Goal: Task Accomplishment & Management: Use online tool/utility

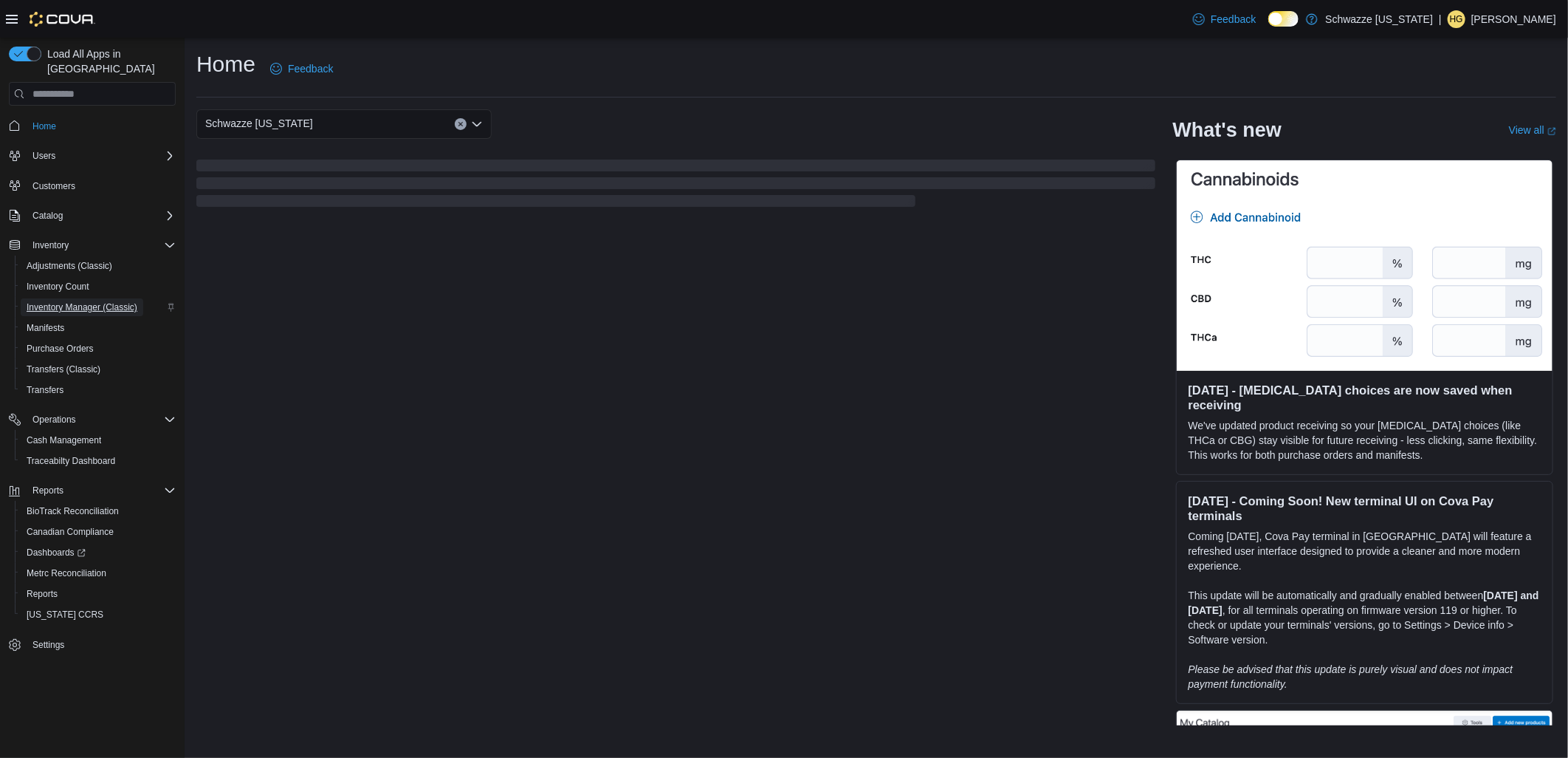
click at [94, 298] on span "Inventory Manager (Classic)" at bounding box center [82, 307] width 111 height 18
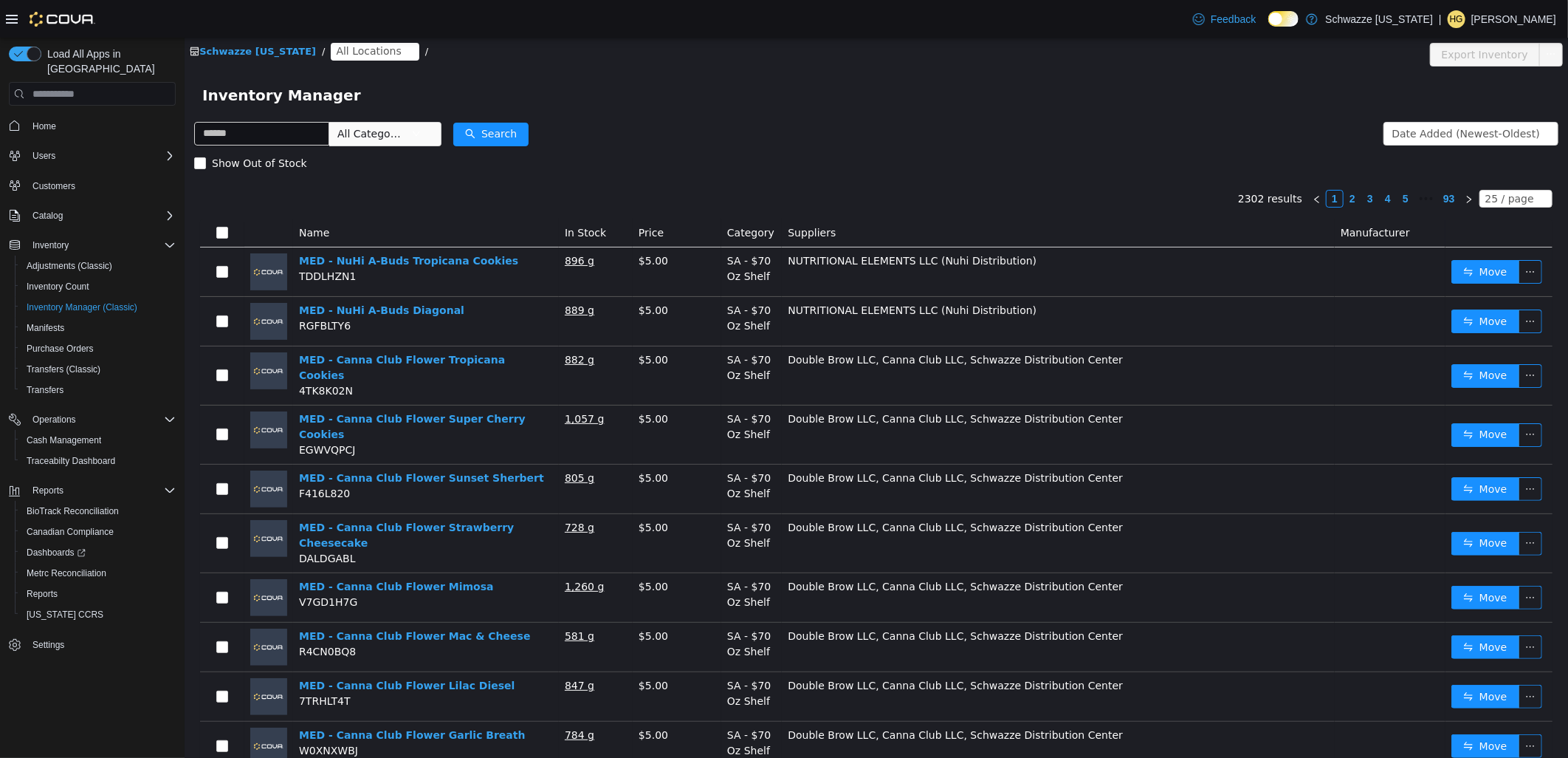
click at [357, 54] on span "All Locations" at bounding box center [367, 51] width 65 height 16
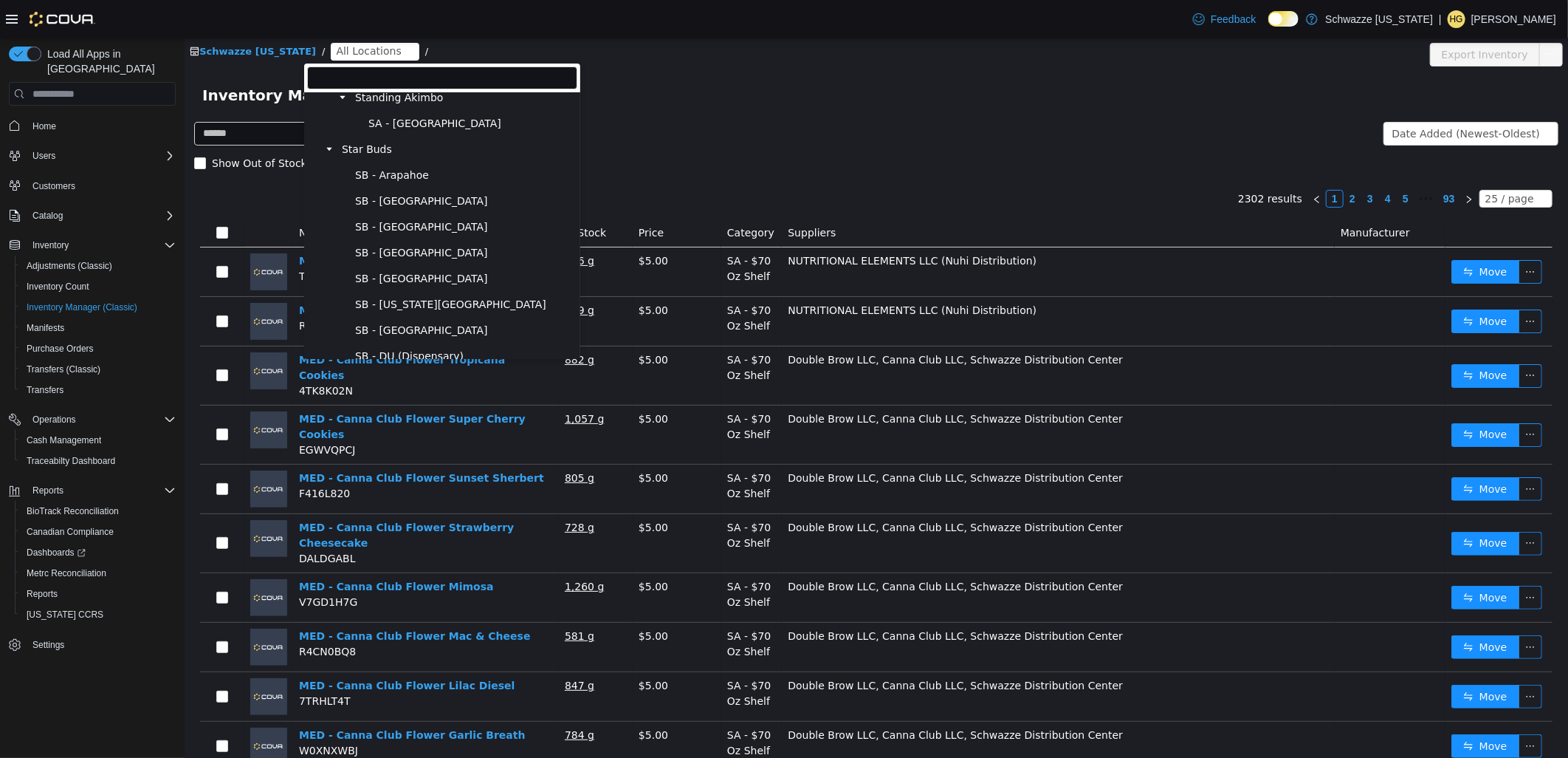
scroll to position [573, 0]
click at [417, 275] on span "SB - North Denver" at bounding box center [420, 280] width 133 height 13
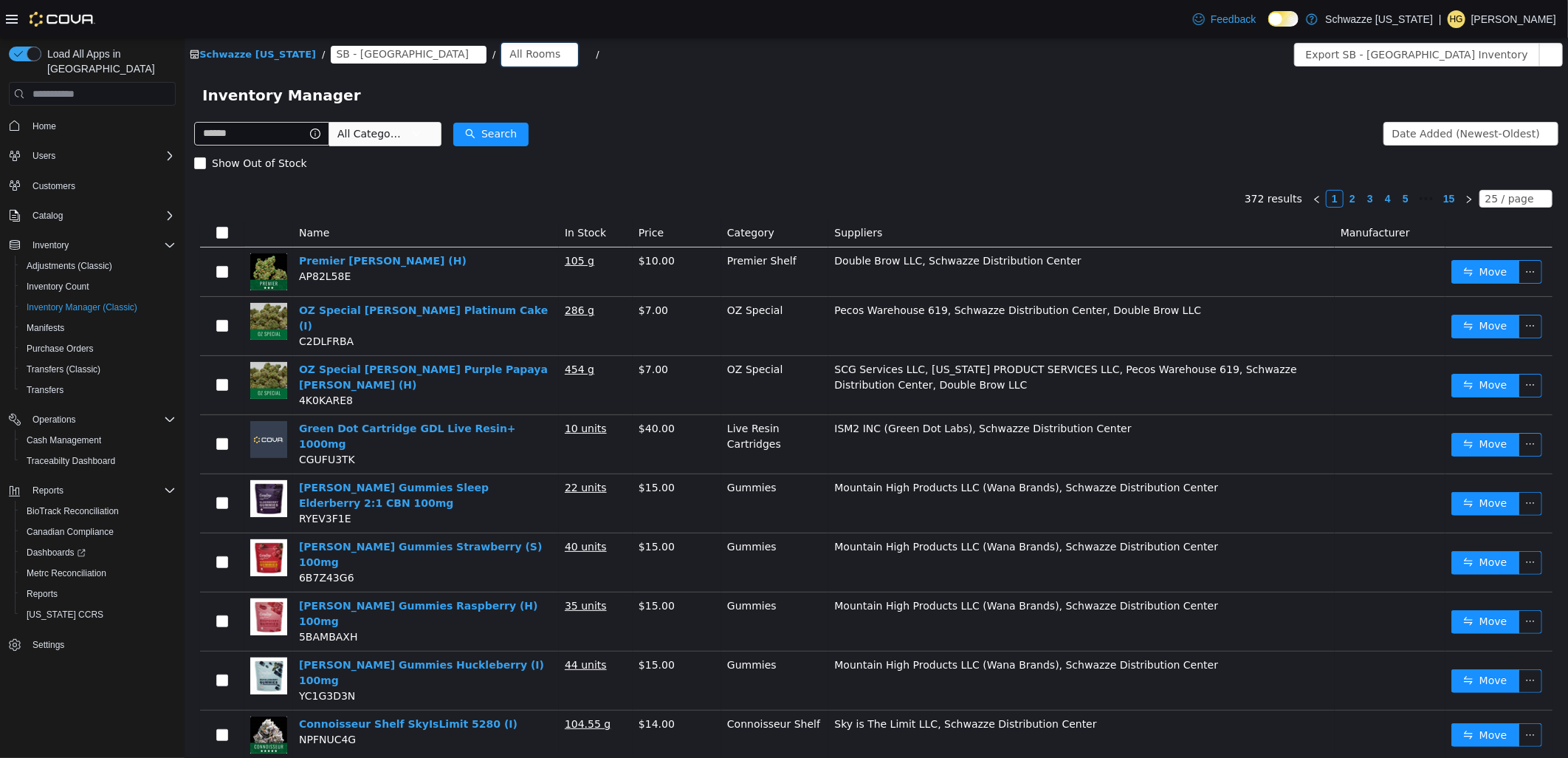
click at [508, 54] on div "All Rooms" at bounding box center [533, 54] width 51 height 22
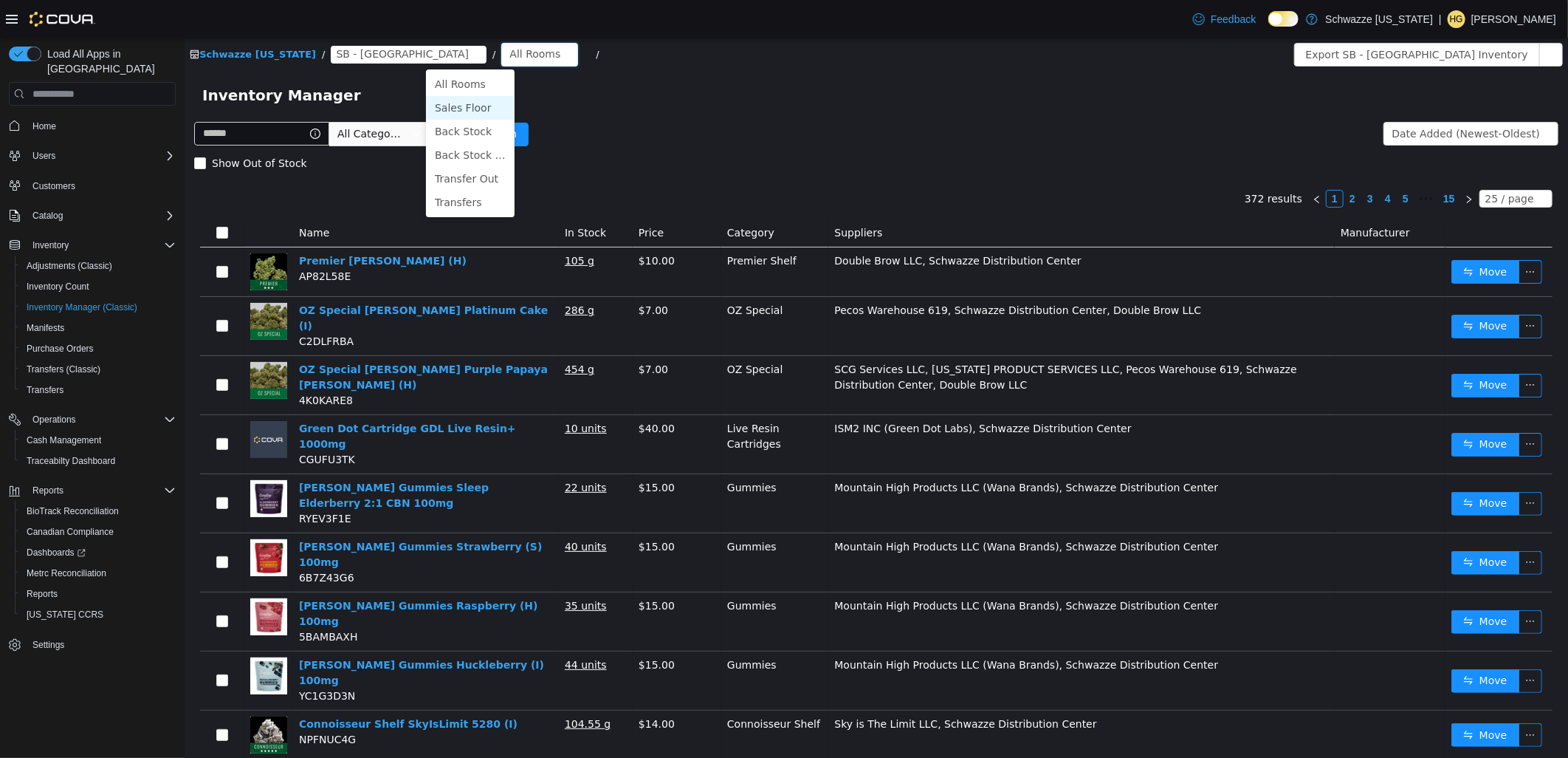
click at [470, 102] on li "Sales Floor" at bounding box center [470, 108] width 89 height 24
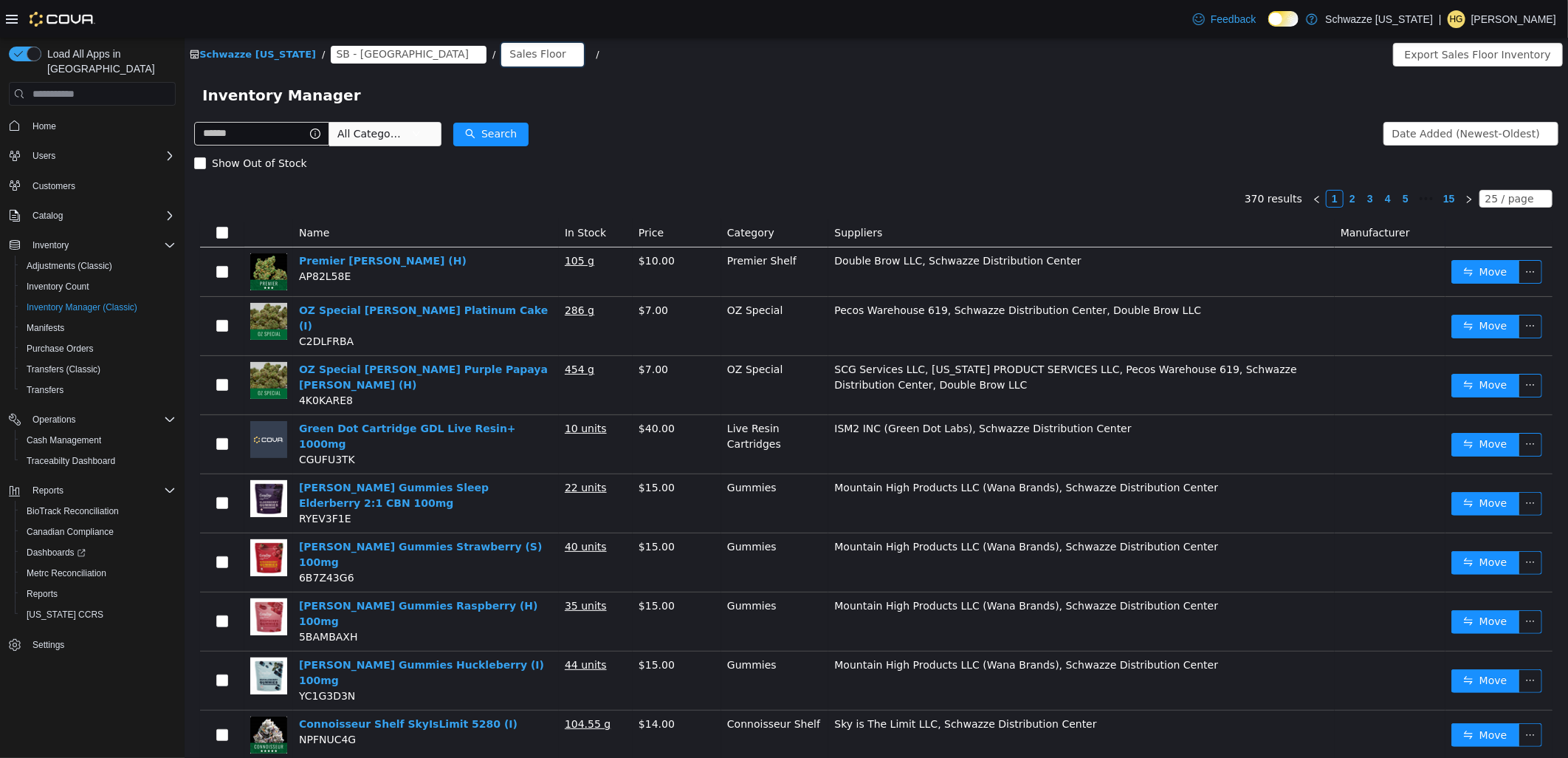
click at [508, 55] on div "Sales Floor" at bounding box center [536, 54] width 57 height 22
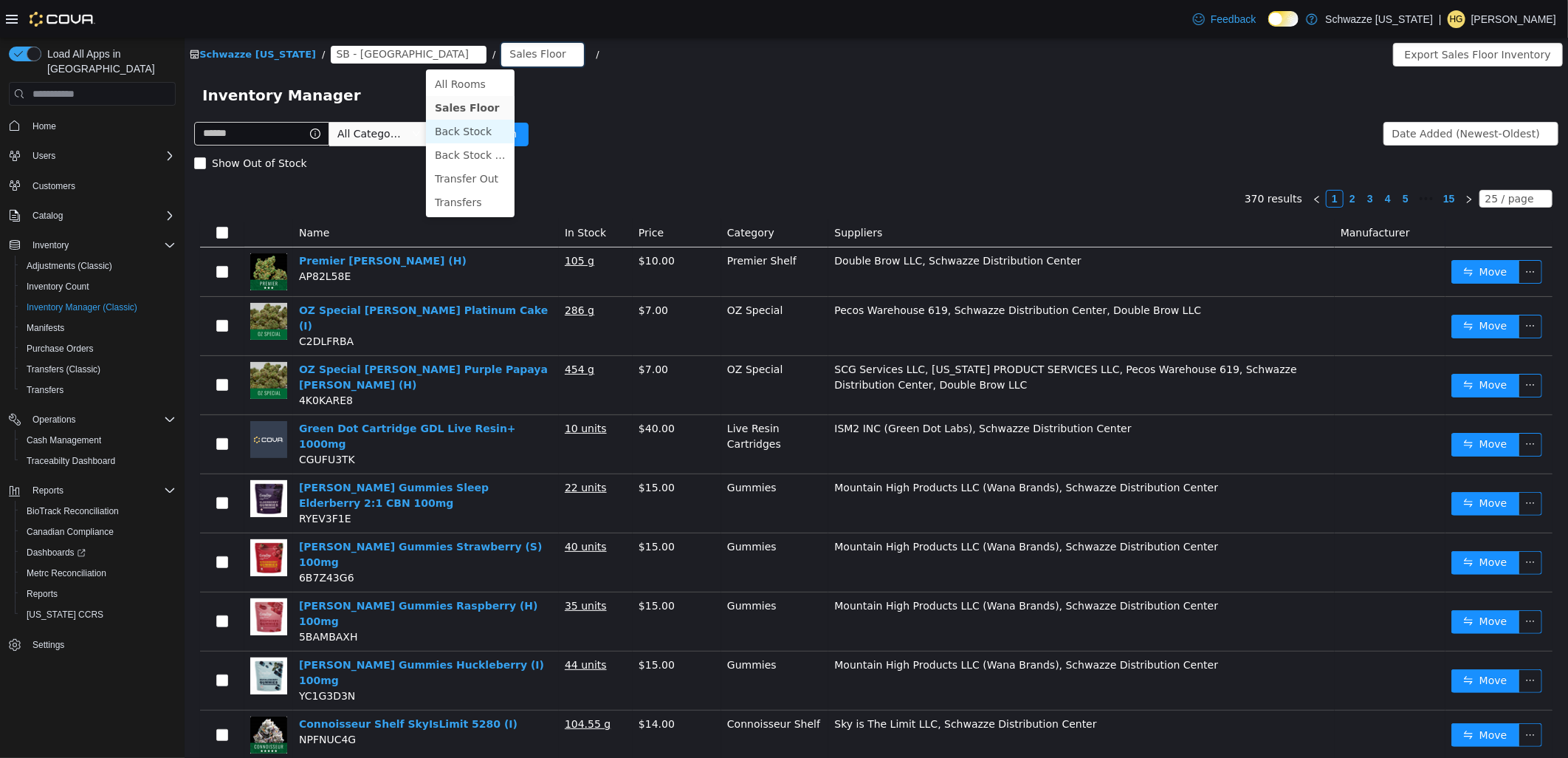
click at [482, 126] on li "Back Stock" at bounding box center [470, 132] width 89 height 24
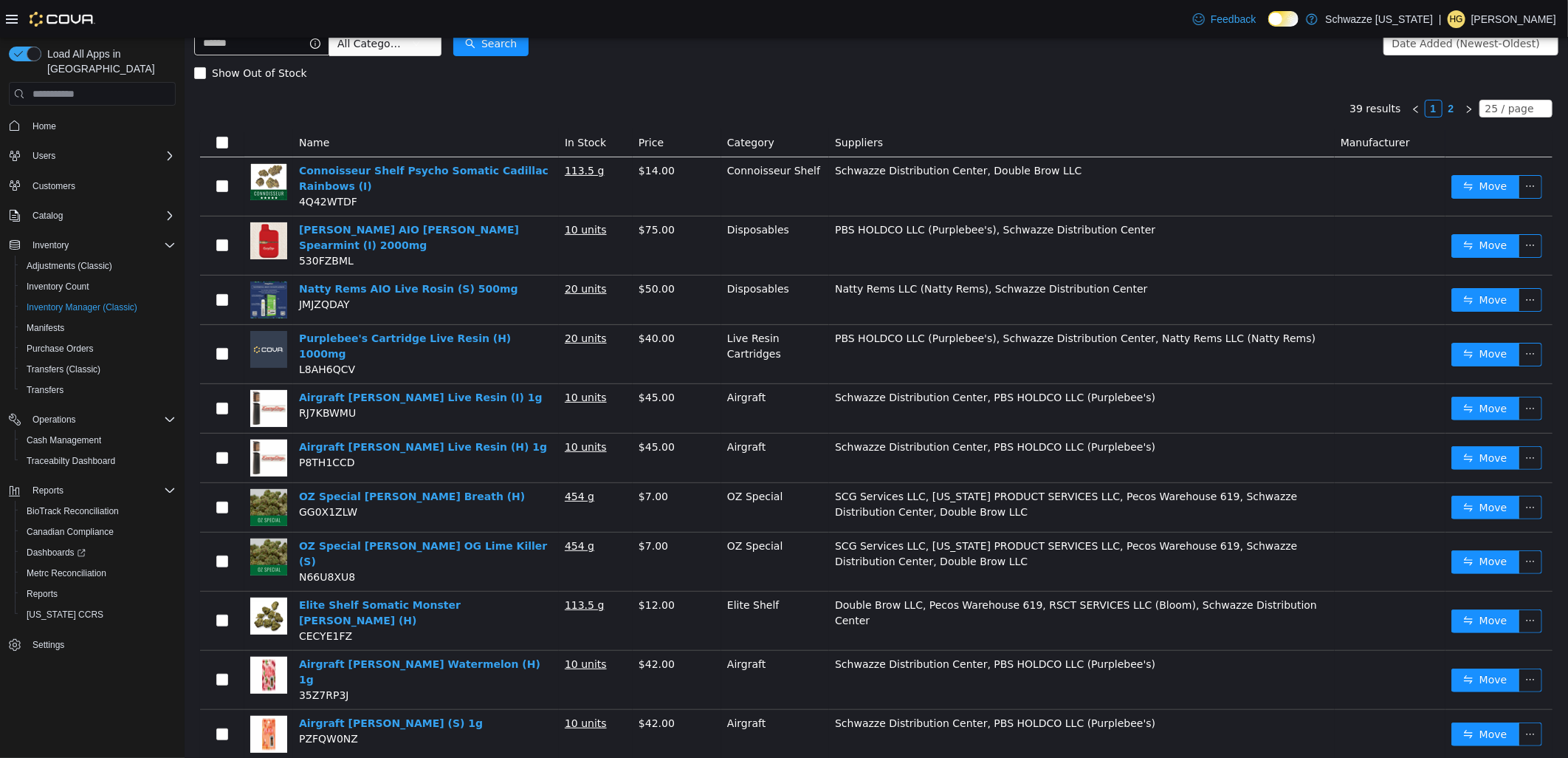
scroll to position [82, 0]
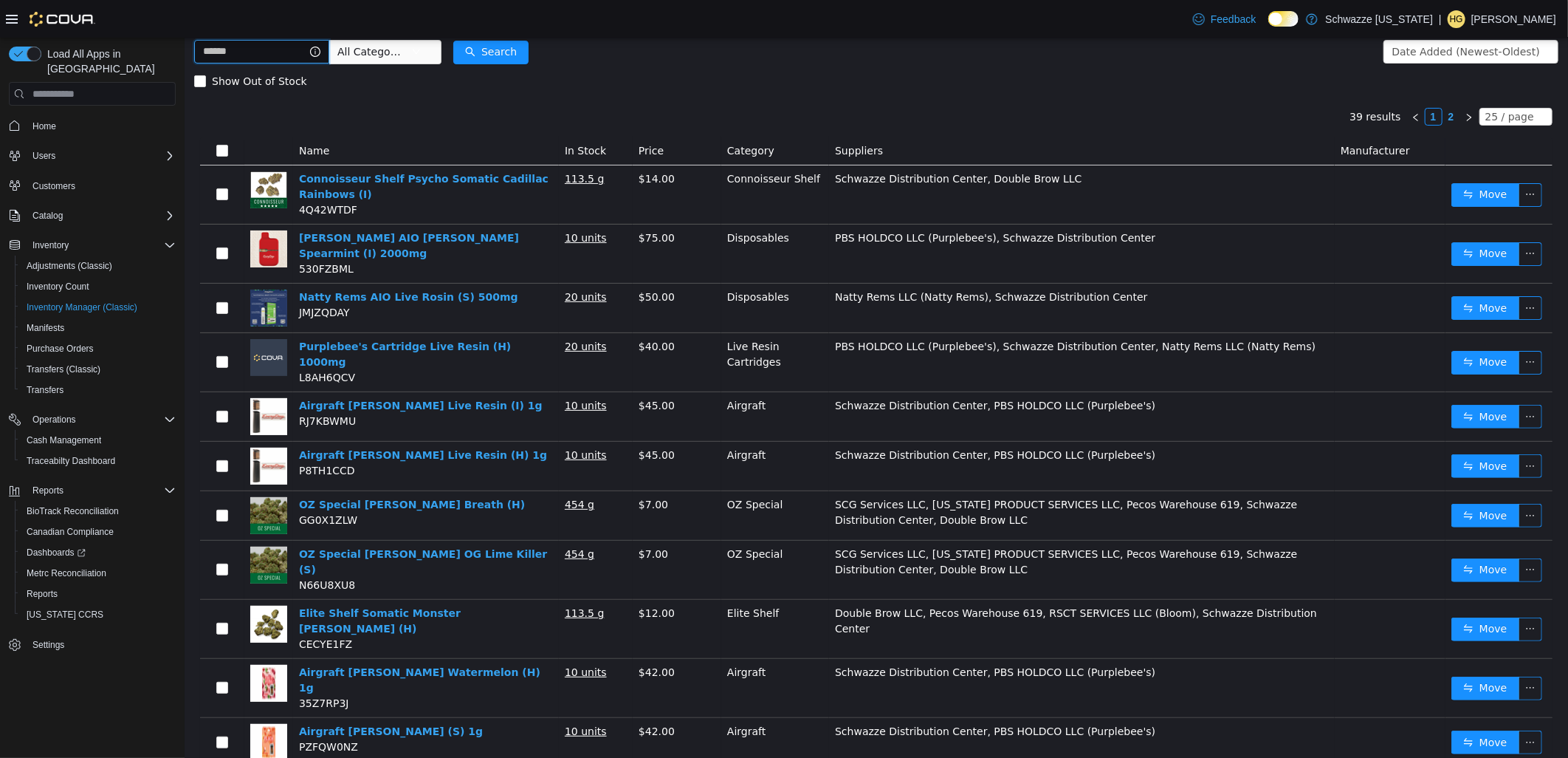
click at [260, 49] on input "text" at bounding box center [261, 52] width 136 height 24
type input "******"
click at [521, 50] on button "Search" at bounding box center [504, 53] width 76 height 24
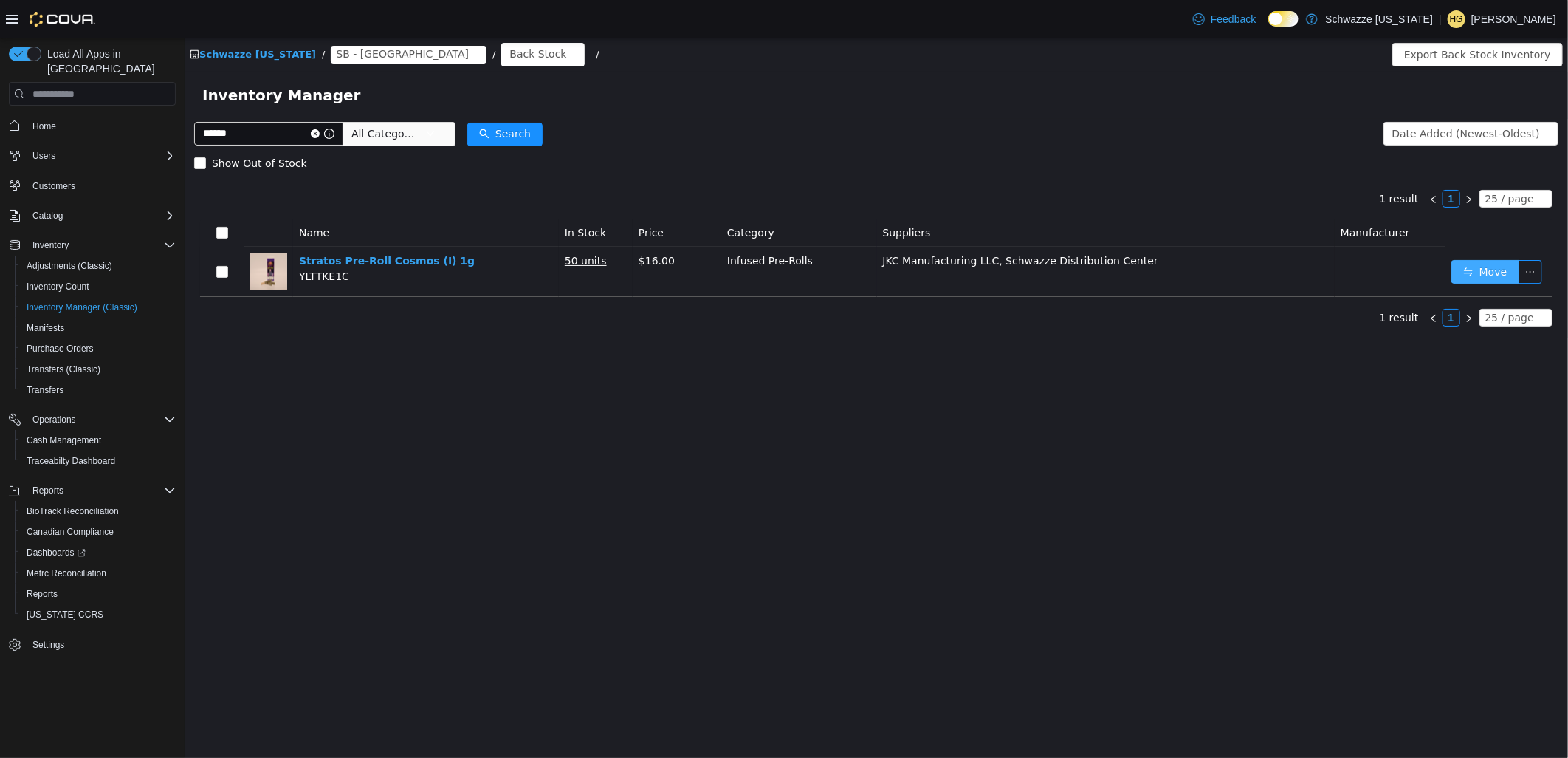
click at [1458, 276] on button "Move" at bounding box center [1484, 272] width 68 height 24
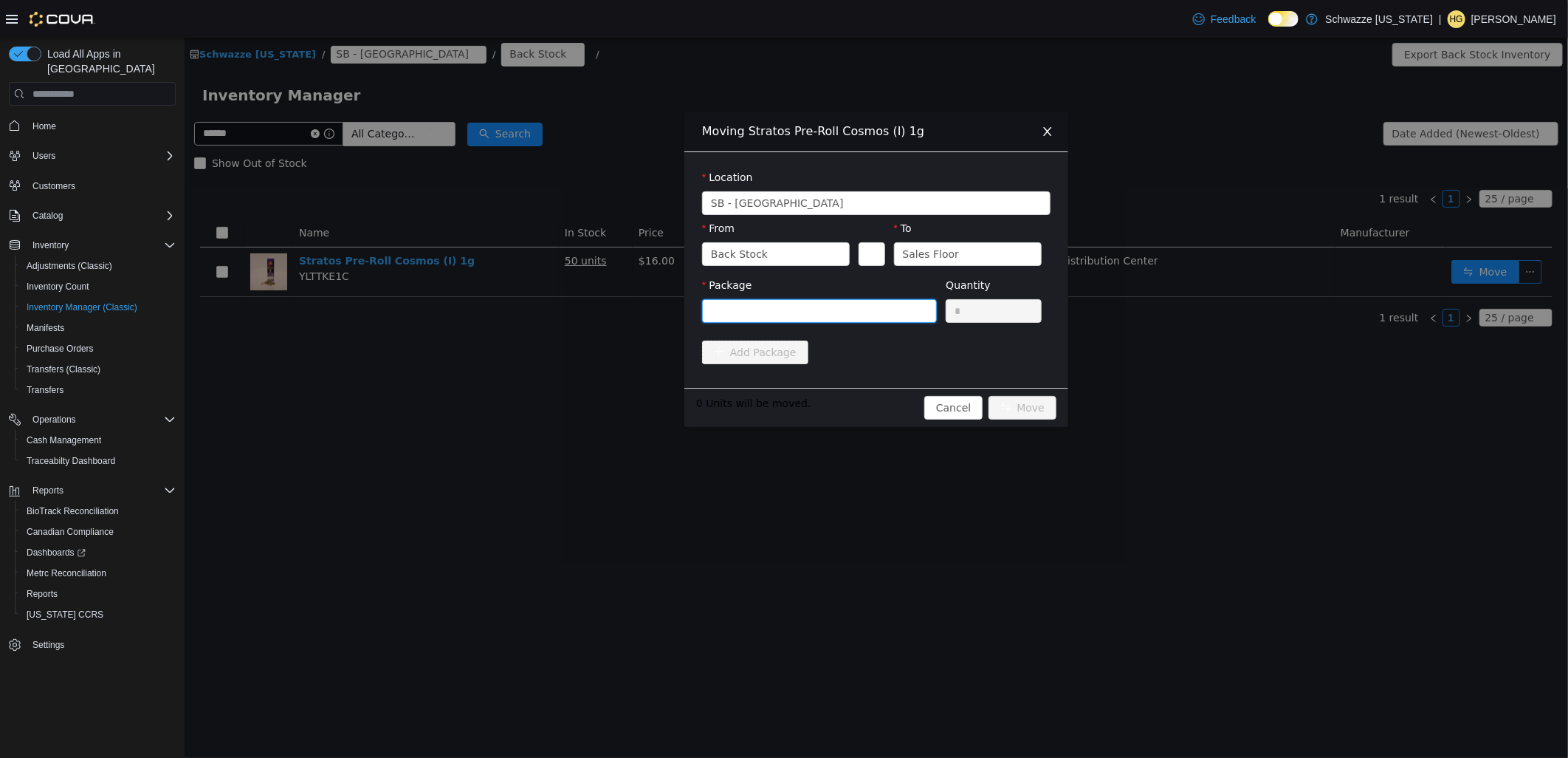
click at [880, 308] on div at bounding box center [813, 311] width 207 height 22
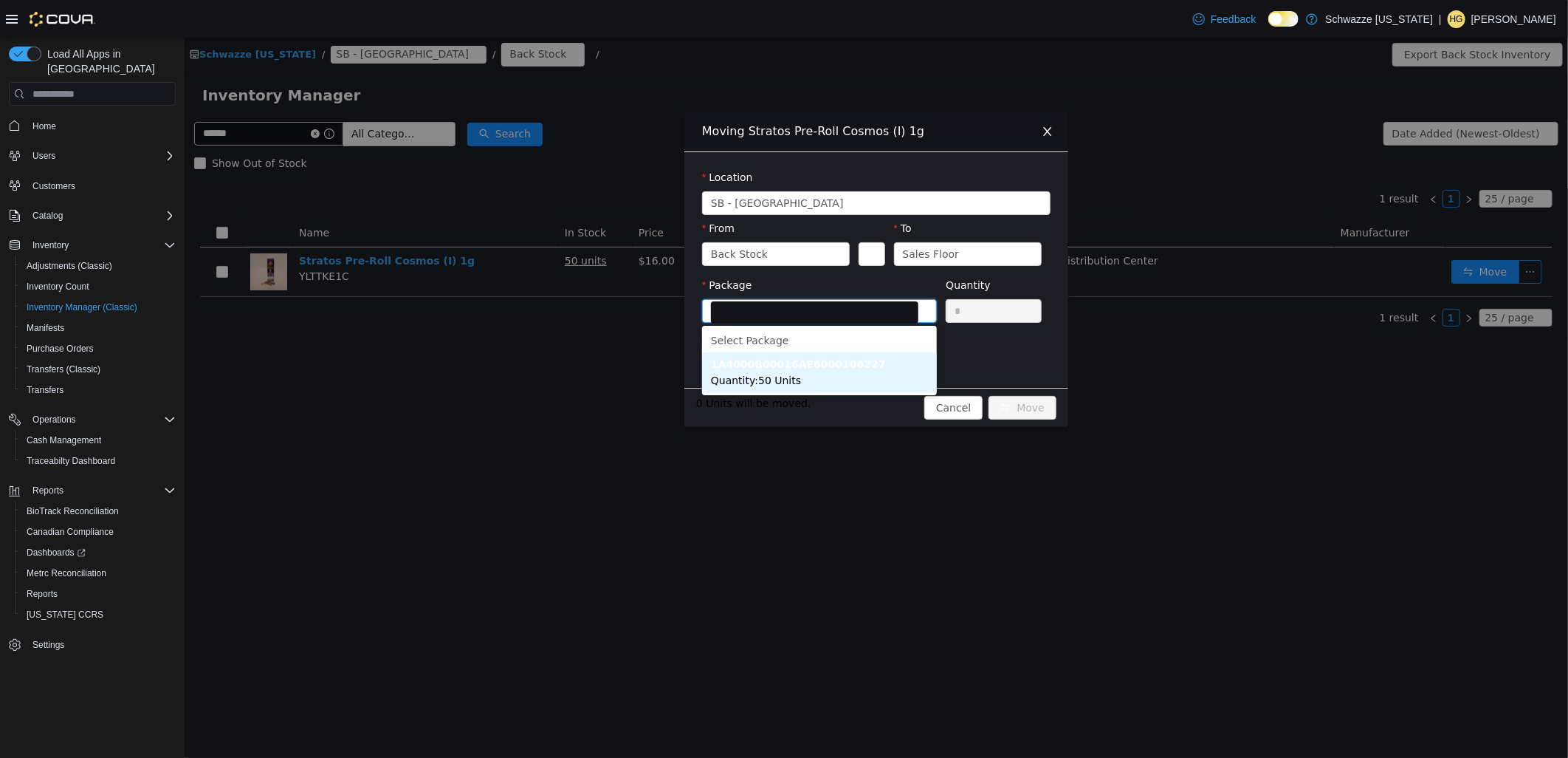
click at [834, 370] on strong "1A4000B00016AE6000100227" at bounding box center [797, 364] width 175 height 12
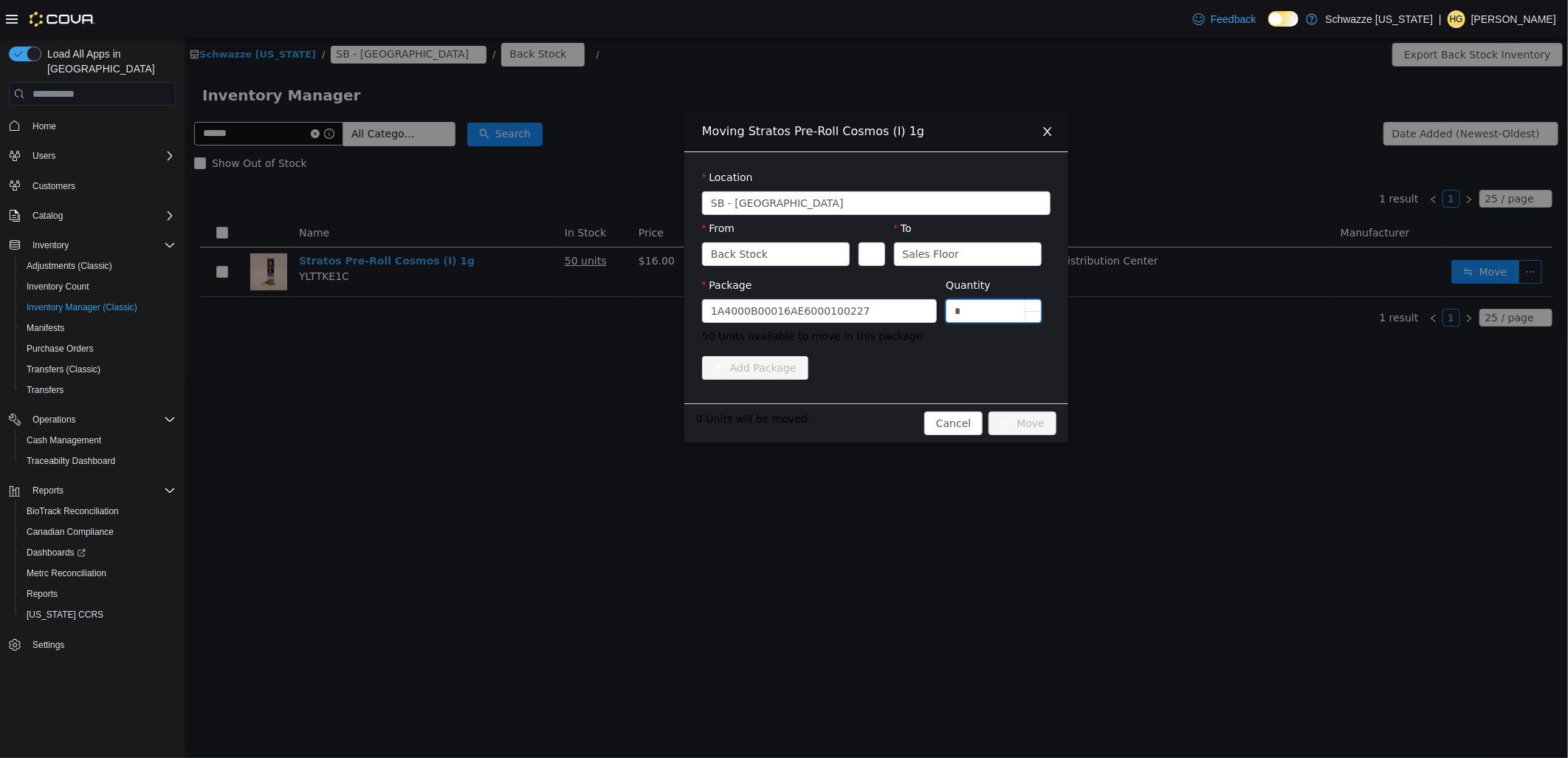
click at [989, 308] on input "*" at bounding box center [993, 311] width 95 height 22
type input "**"
click at [1020, 425] on button "Move" at bounding box center [1022, 424] width 68 height 24
